Goal: Information Seeking & Learning: Find contact information

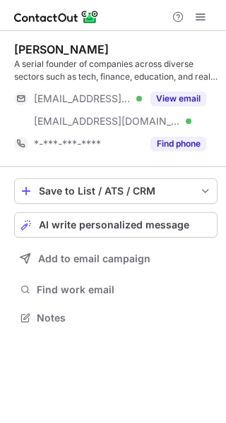
scroll to position [308, 226]
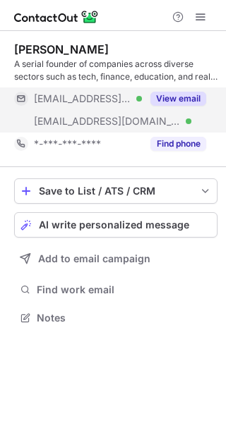
click at [183, 93] on button "View email" at bounding box center [178, 99] width 56 height 14
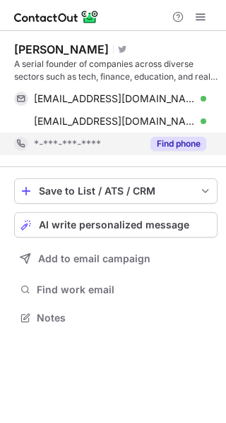
click at [165, 138] on button "Find phone" at bounding box center [178, 144] width 56 height 14
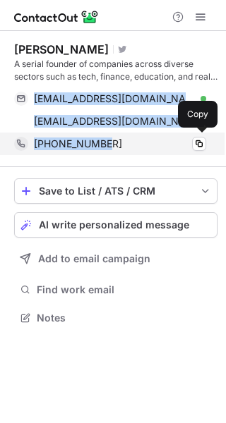
drag, startPoint x: 32, startPoint y: 89, endPoint x: 109, endPoint y: 142, distance: 94.3
click at [109, 142] on div "[PERSON_NAME] Visit Twitter profile A serial founder of companies across divers…" at bounding box center [115, 98] width 203 height 113
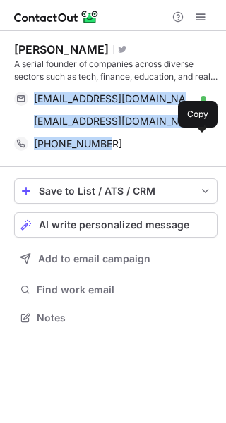
copy div "[EMAIL_ADDRESS][DOMAIN_NAME] Verified Copy [EMAIL_ADDRESS][DOMAIN_NAME] Verifie…"
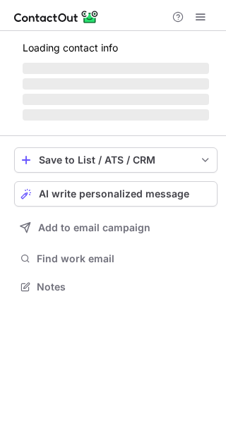
scroll to position [341, 226]
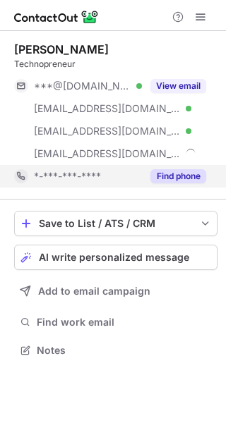
click at [171, 176] on button "Find phone" at bounding box center [178, 176] width 56 height 14
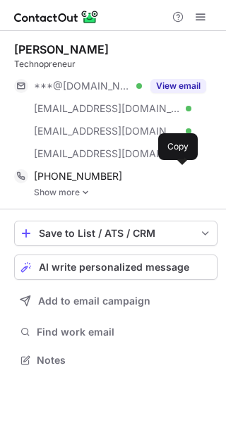
scroll to position [351, 226]
click at [86, 193] on img at bounding box center [85, 193] width 8 height 10
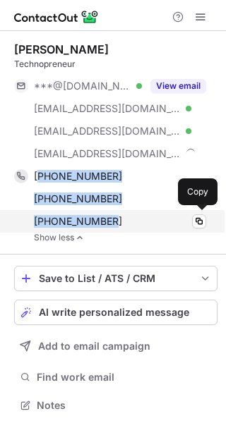
drag, startPoint x: 39, startPoint y: 169, endPoint x: 116, endPoint y: 217, distance: 90.6
click at [116, 217] on div "[PHONE_NUMBER] Copy WhatsApp [PHONE_NUMBER] Copy [PHONE_NUMBER] Copy" at bounding box center [110, 199] width 192 height 68
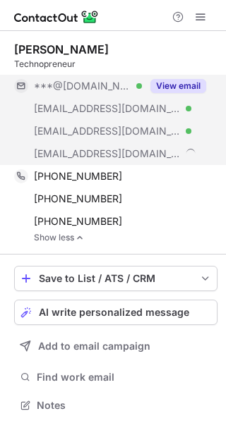
click at [31, 164] on div "***@ourbathroom.com" at bounding box center [78, 153] width 128 height 23
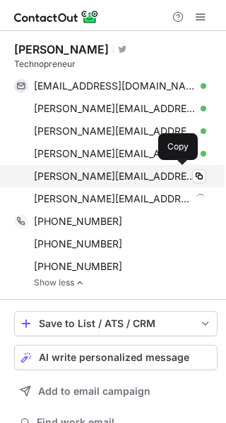
scroll to position [441, 216]
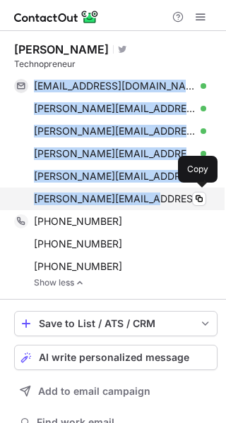
drag, startPoint x: 30, startPoint y: 80, endPoint x: 166, endPoint y: 193, distance: 176.4
click at [166, 193] on div "fredyvasilev@gmail.com Verified Copy fredy.vasilev@googlemail.com Verified Copy…" at bounding box center [110, 142] width 192 height 135
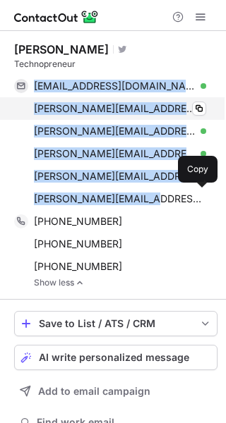
copy div "fredyvasilev@gmail.com Verified Copy fredy.vasilev@googlemail.com Verified Copy…"
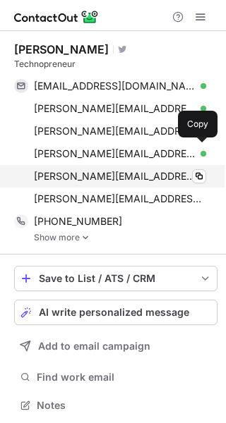
scroll to position [396, 216]
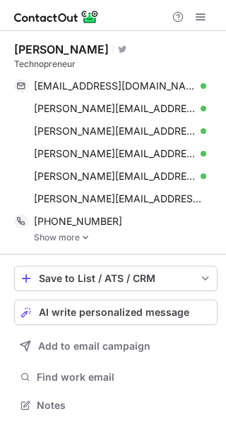
click at [87, 236] on img at bounding box center [85, 238] width 8 height 10
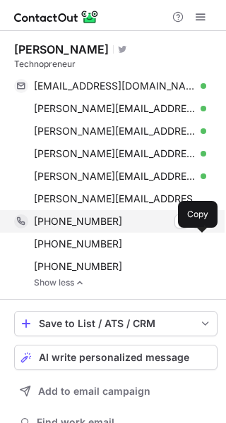
scroll to position [441, 216]
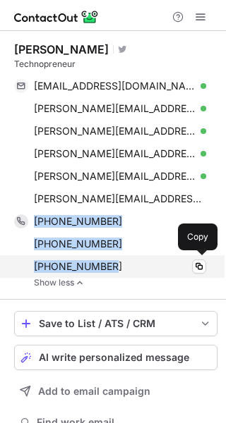
drag, startPoint x: 31, startPoint y: 215, endPoint x: 127, endPoint y: 267, distance: 108.9
click at [127, 267] on div "+447939005453 Copy WhatsApp +442077403913 Copy +442077403910 Copy" at bounding box center [110, 244] width 192 height 68
copy div "+447939005453 Copy WhatsApp +442077403913 Copy +442077403910"
